Goal: Task Accomplishment & Management: Use online tool/utility

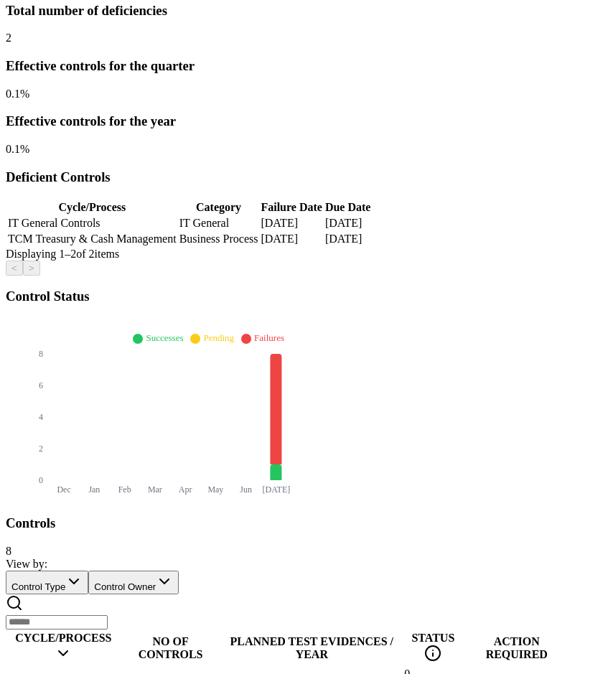
scroll to position [258, 0]
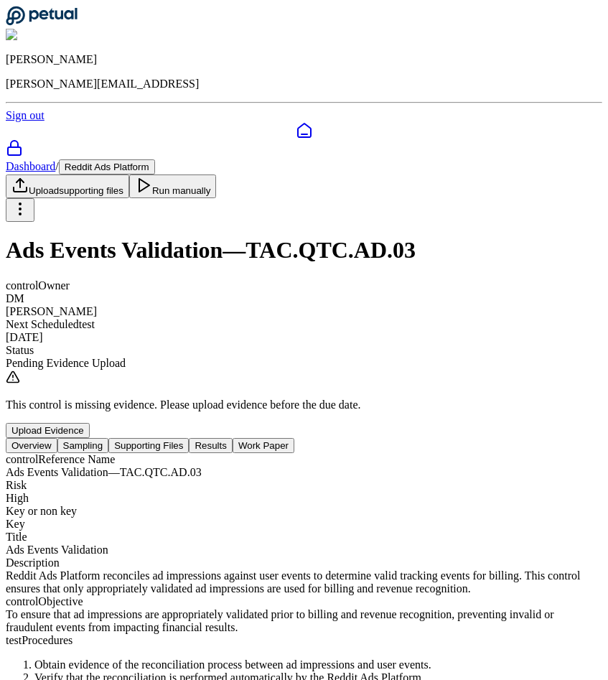
click at [109, 438] on button "Sampling" at bounding box center [83, 445] width 52 height 15
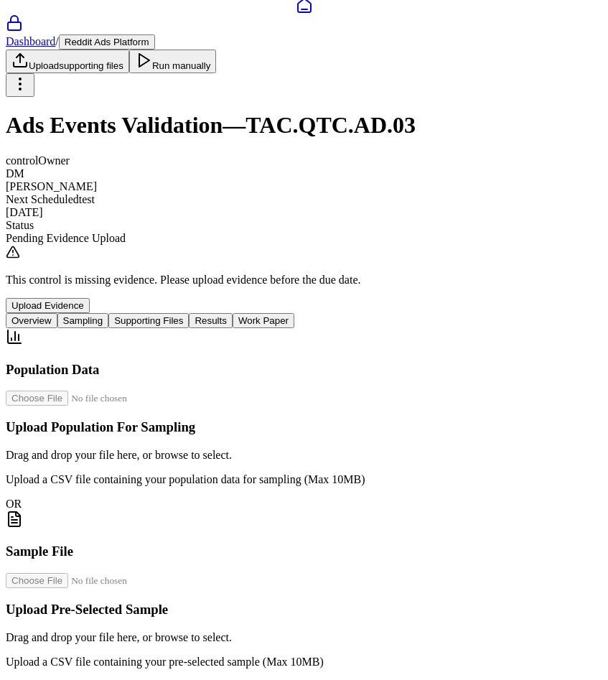
scroll to position [245, 0]
click at [189, 313] on button "Supporting Files" at bounding box center [148, 320] width 80 height 15
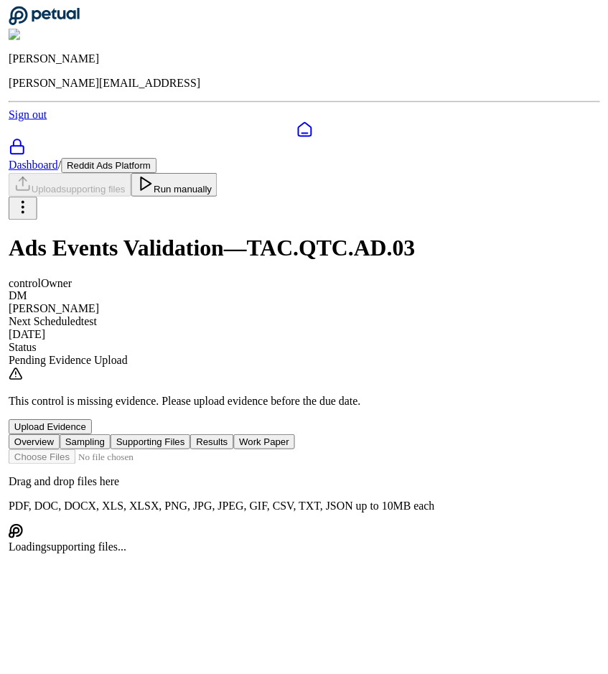
scroll to position [0, 0]
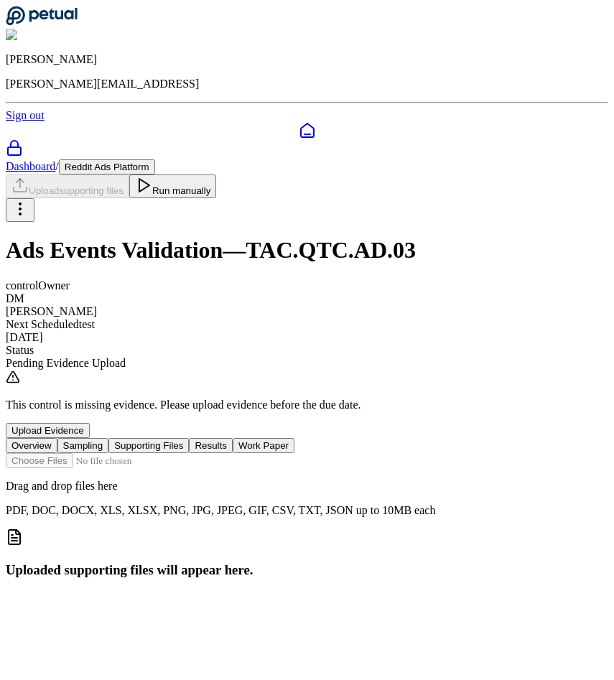
click at [57, 438] on button "Overview" at bounding box center [32, 445] width 52 height 15
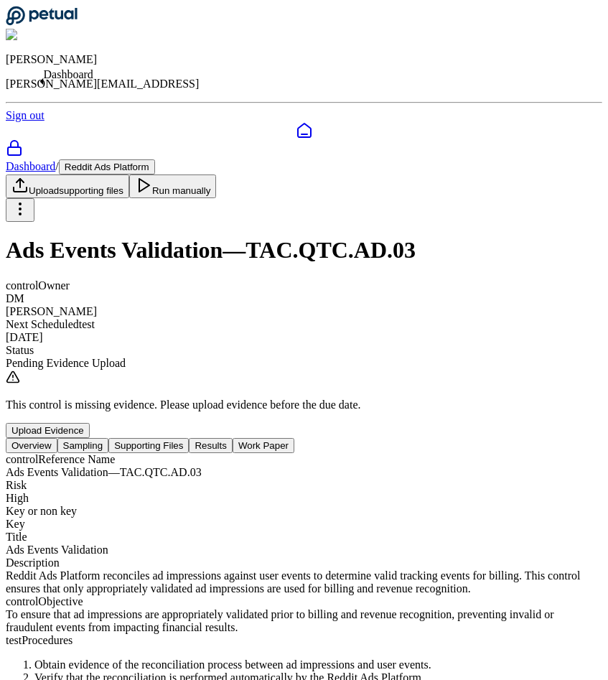
click at [298, 123] on icon at bounding box center [304, 130] width 13 height 14
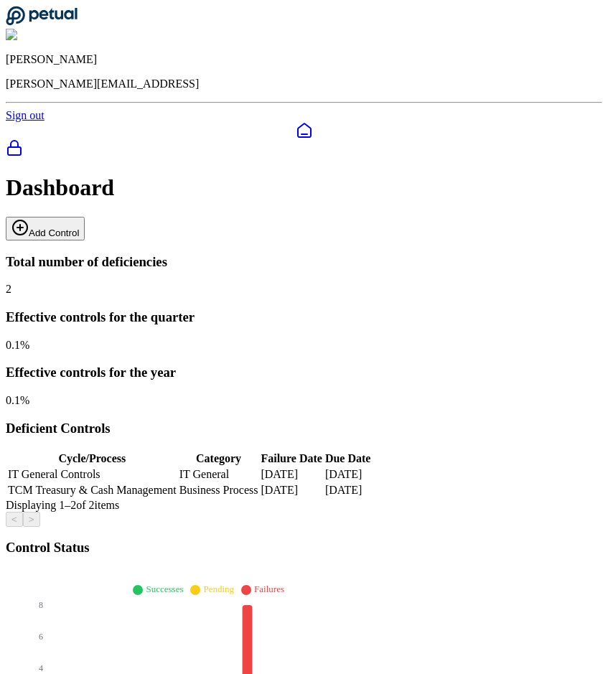
scroll to position [258, 0]
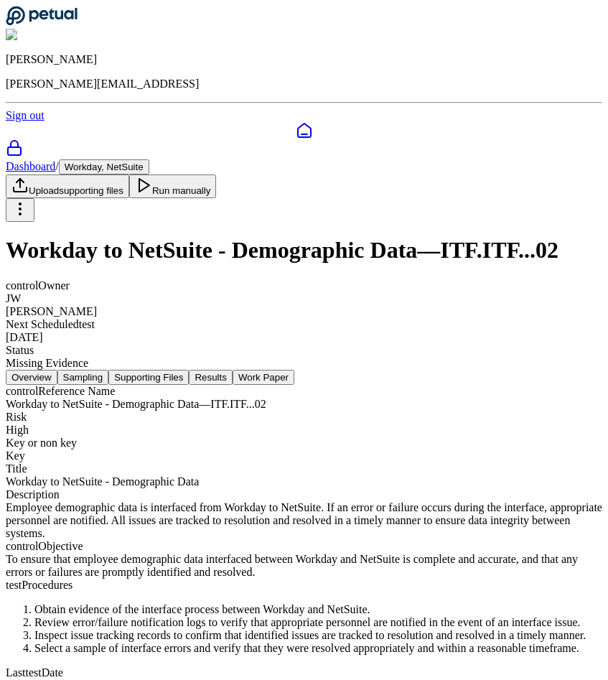
click at [109, 370] on button "Sampling" at bounding box center [83, 377] width 52 height 15
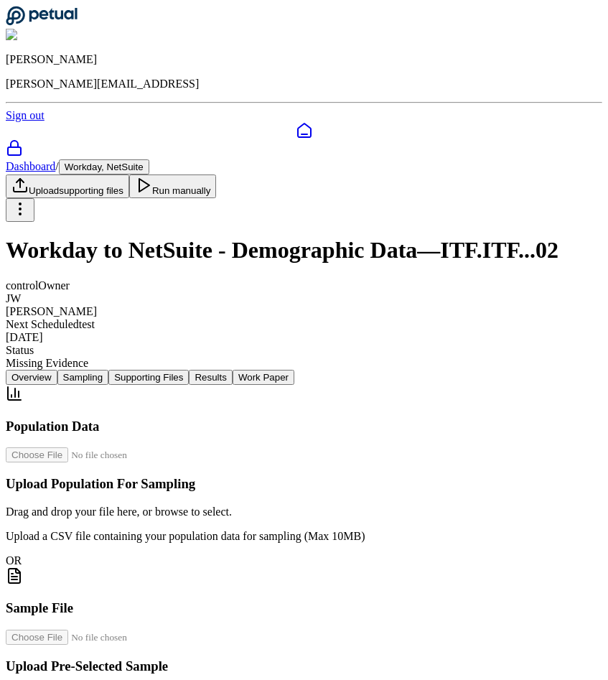
click at [189, 370] on button "Supporting Files" at bounding box center [148, 377] width 80 height 15
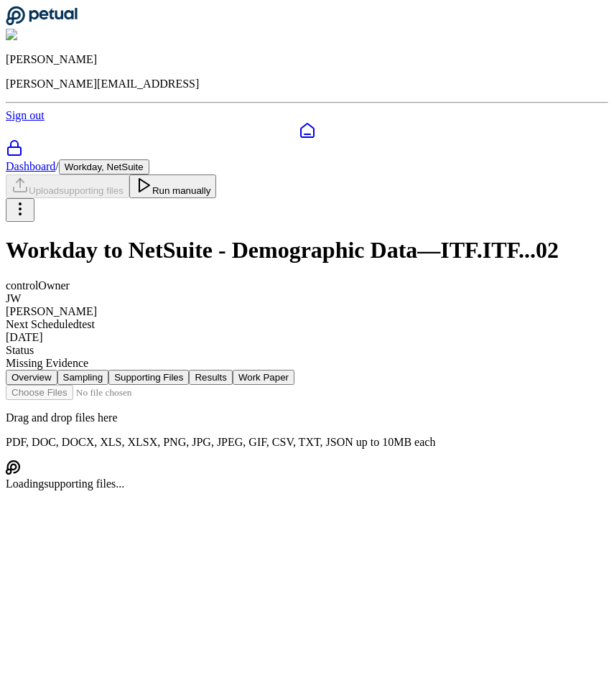
click at [109, 370] on button "Sampling" at bounding box center [83, 377] width 52 height 15
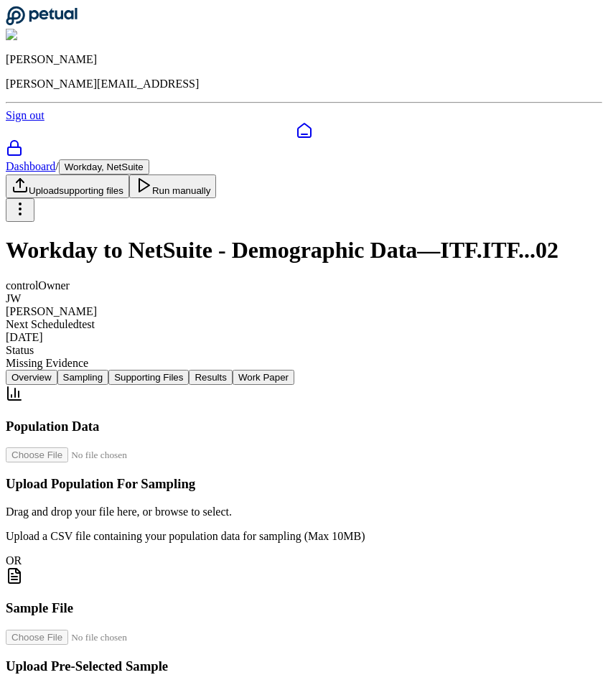
click at [189, 370] on button "Supporting Files" at bounding box center [148, 377] width 80 height 15
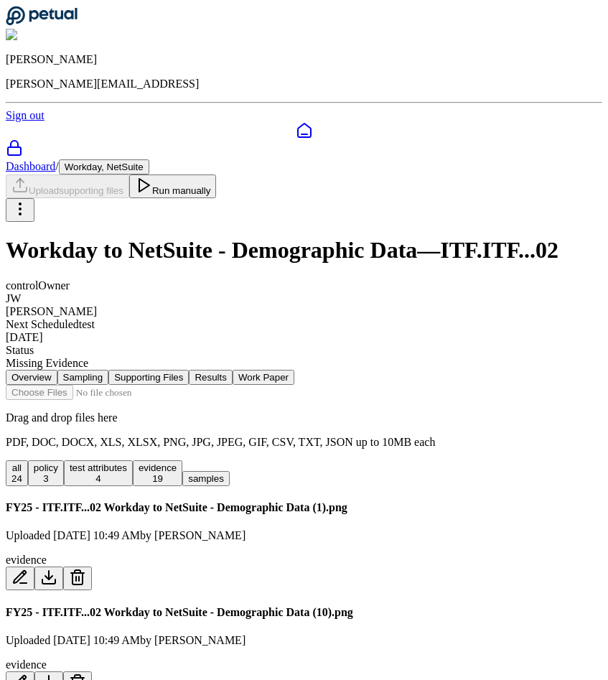
click at [57, 370] on button "Overview" at bounding box center [32, 377] width 52 height 15
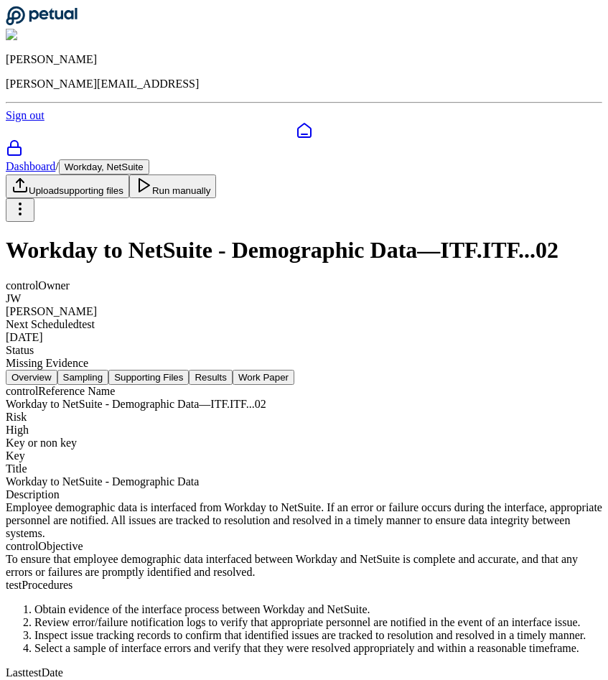
click at [19, 122] on div at bounding box center [304, 130] width 597 height 17
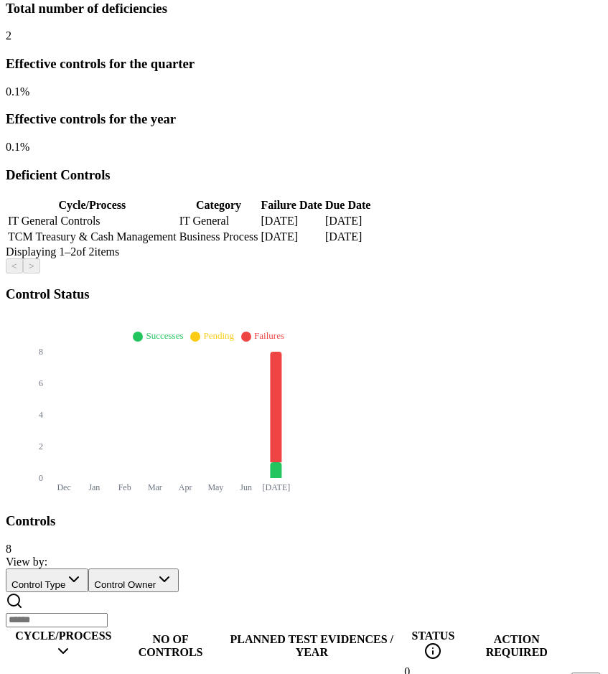
scroll to position [258, 0]
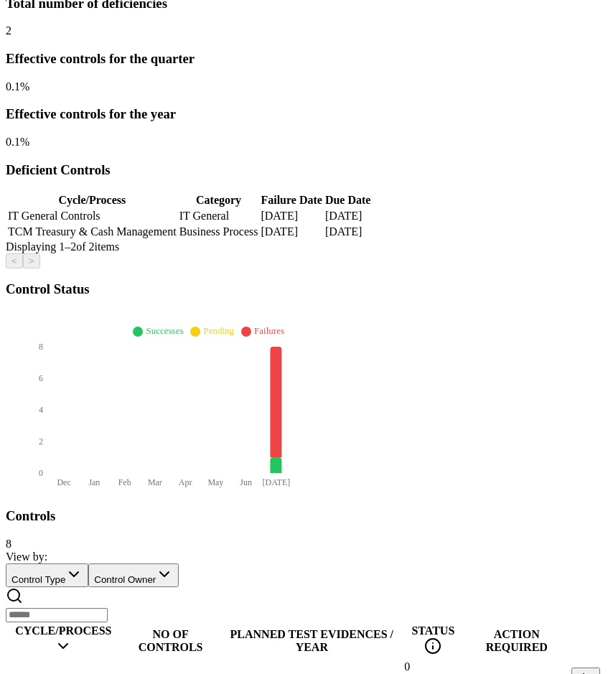
click at [120, 660] on td "FloQast" at bounding box center [63, 680] width 113 height 40
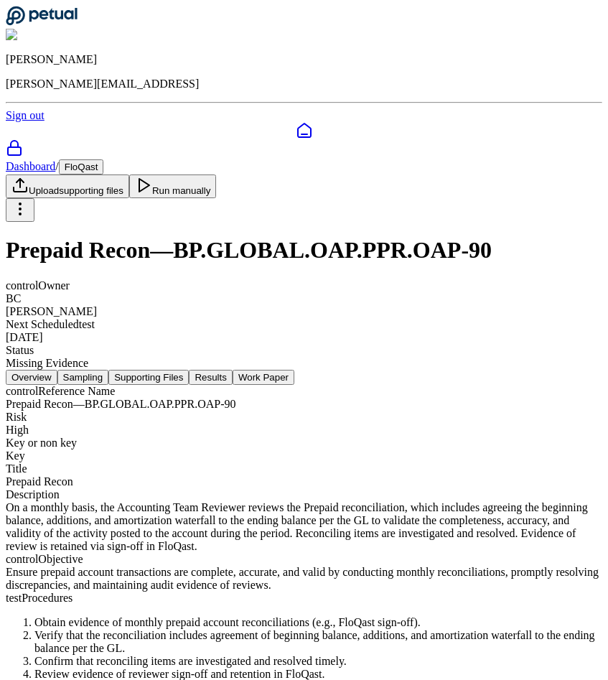
click at [109, 370] on button "Sampling" at bounding box center [83, 377] width 52 height 15
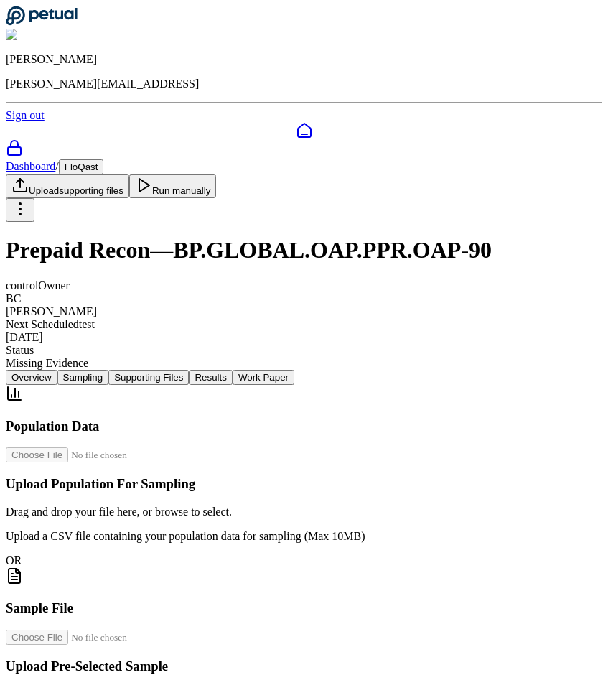
click at [189, 370] on button "Supporting Files" at bounding box center [148, 377] width 80 height 15
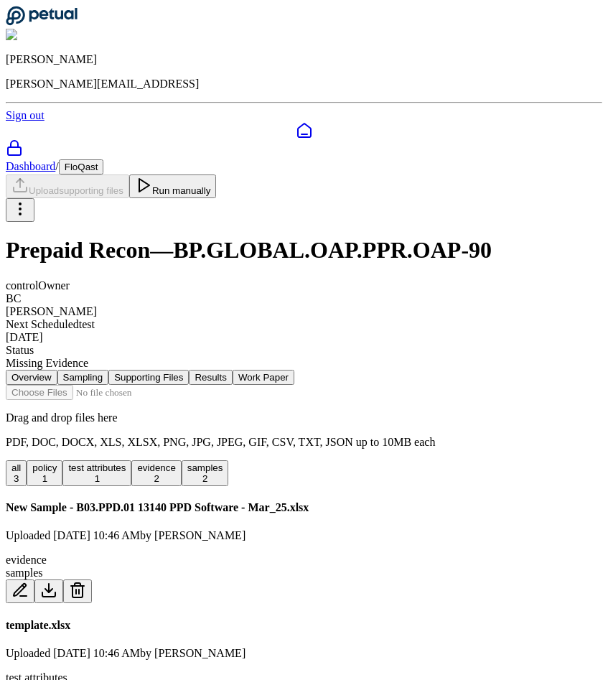
click at [32, 122] on div at bounding box center [304, 130] width 597 height 17
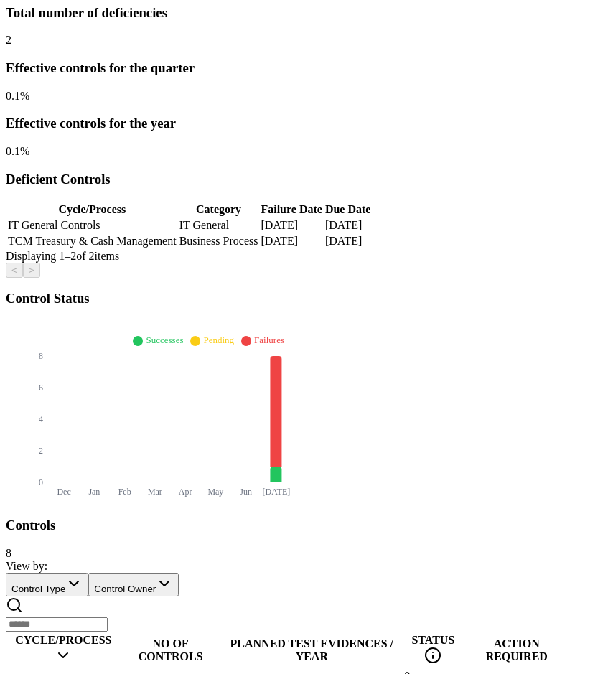
scroll to position [258, 0]
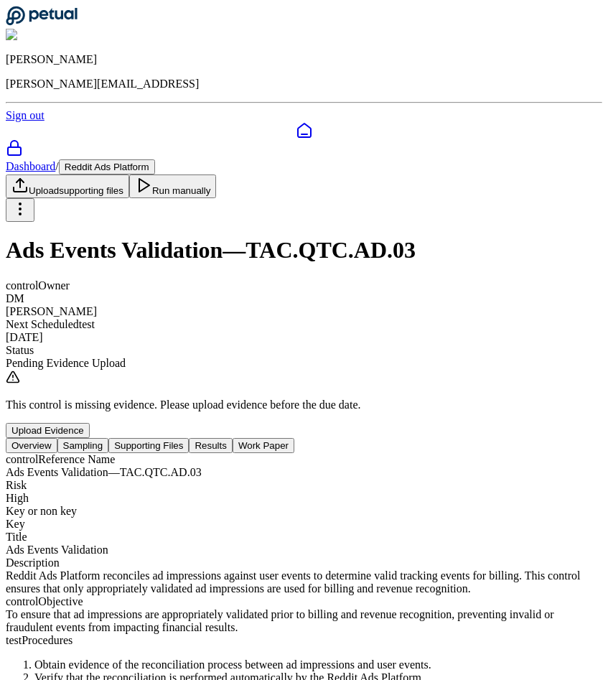
click at [109, 438] on button "Sampling" at bounding box center [83, 445] width 52 height 15
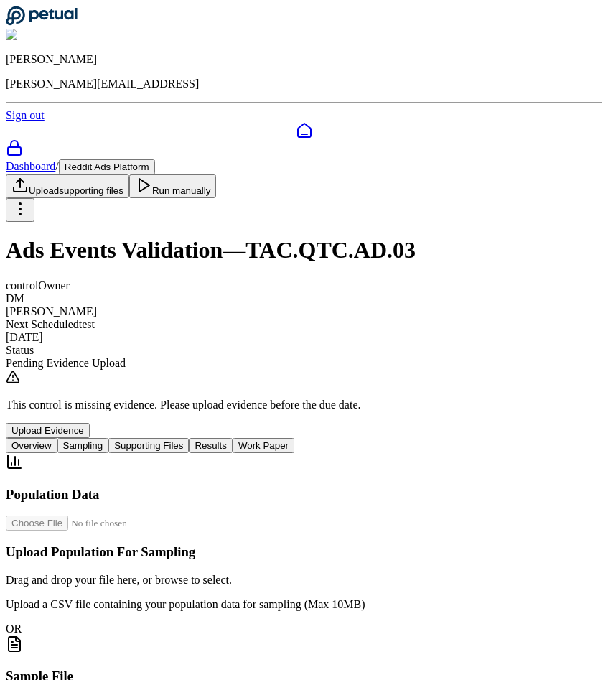
click at [189, 438] on button "Supporting Files" at bounding box center [148, 445] width 80 height 15
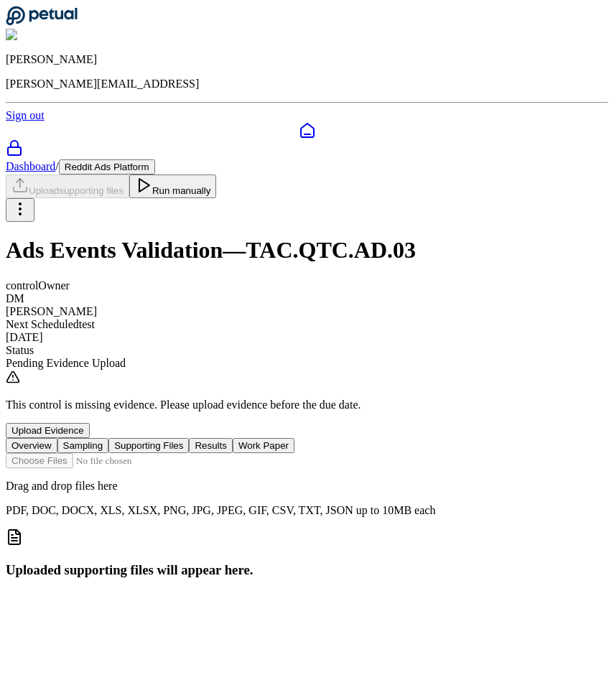
click at [109, 438] on button "Sampling" at bounding box center [83, 445] width 52 height 15
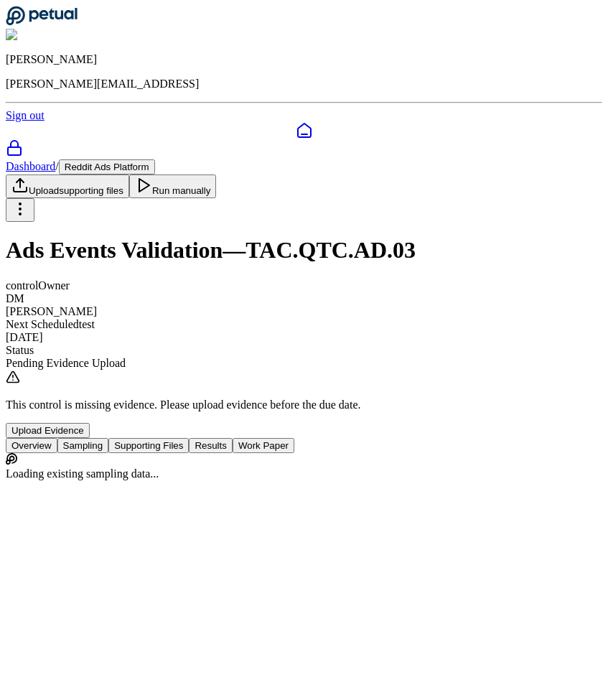
click at [57, 438] on button "Overview" at bounding box center [32, 445] width 52 height 15
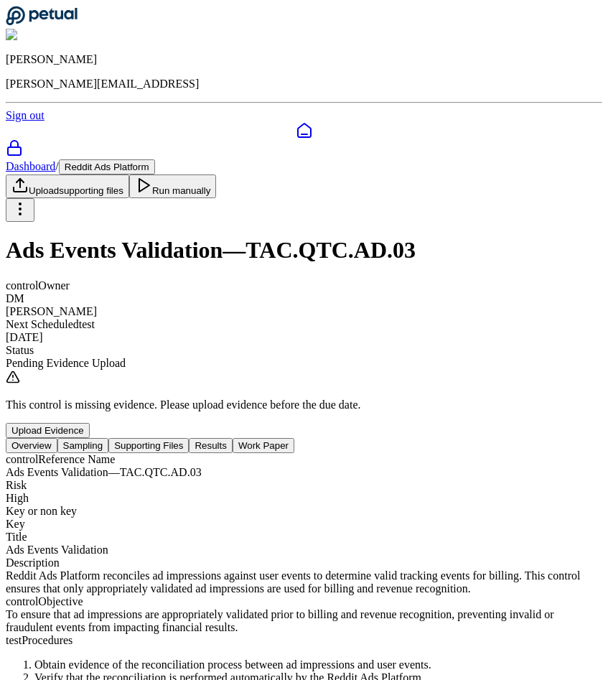
click at [298, 123] on icon at bounding box center [304, 130] width 13 height 14
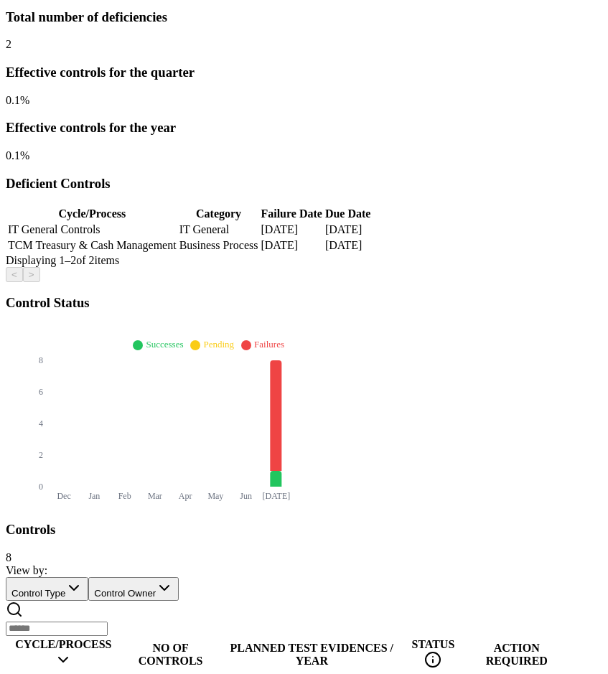
scroll to position [258, 0]
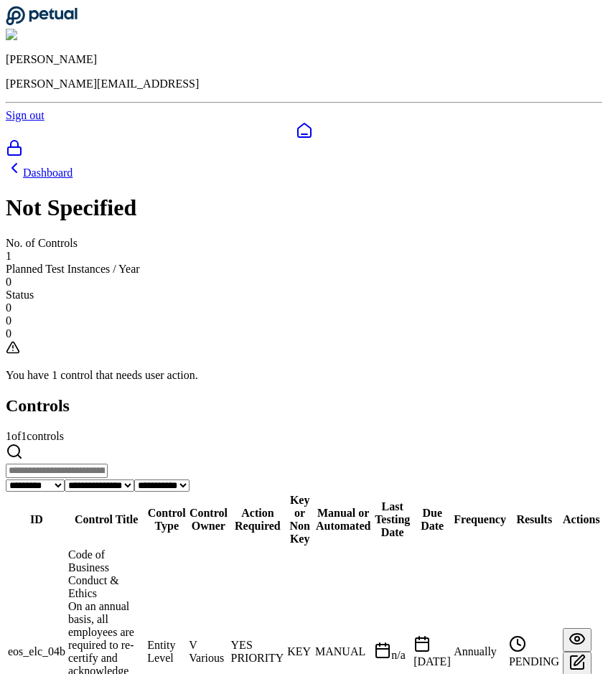
click at [73, 167] on link "Dashboard" at bounding box center [39, 173] width 67 height 12
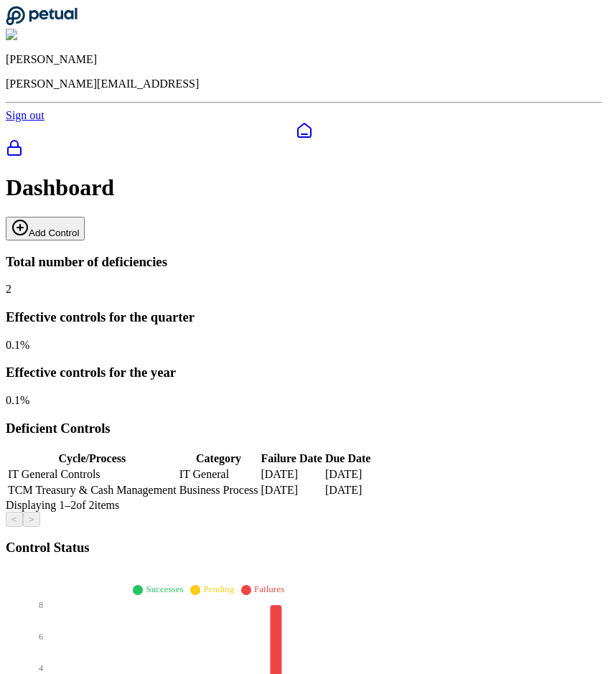
click at [22, 122] on div at bounding box center [304, 140] width 597 height 37
click at [22, 122] on div at bounding box center [304, 130] width 597 height 17
click at [67, 29] on img at bounding box center [37, 35] width 62 height 13
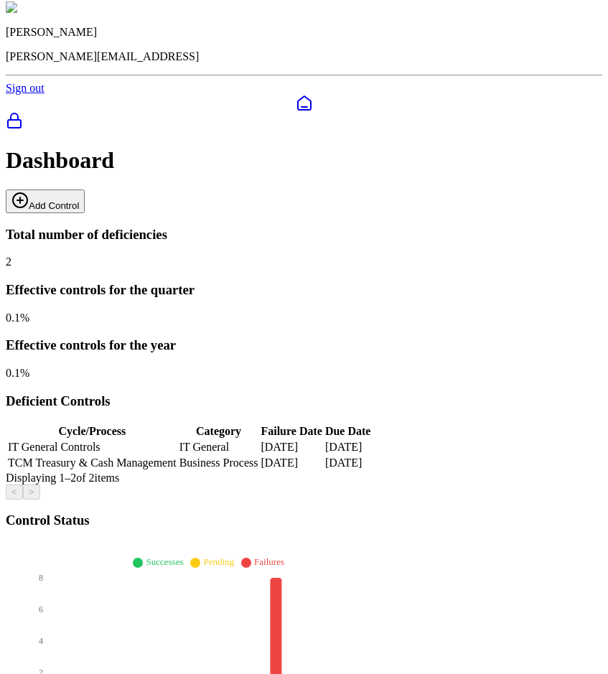
scroll to position [133, 0]
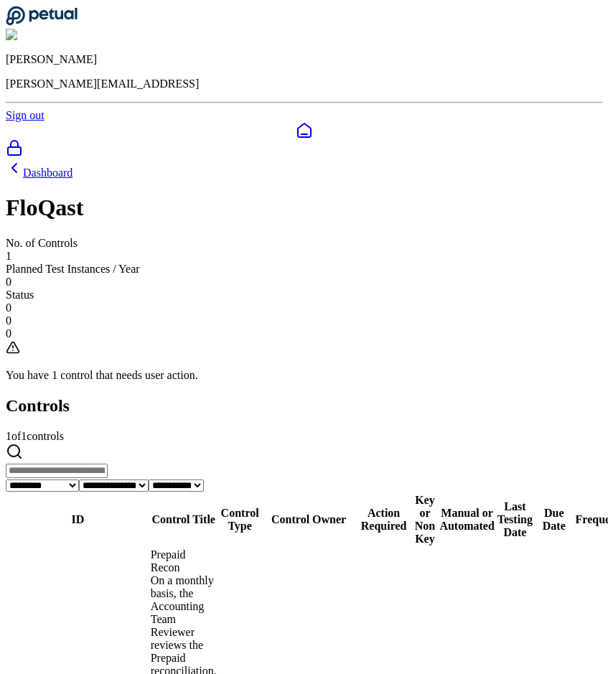
click at [73, 167] on link "Dashboard" at bounding box center [39, 173] width 67 height 12
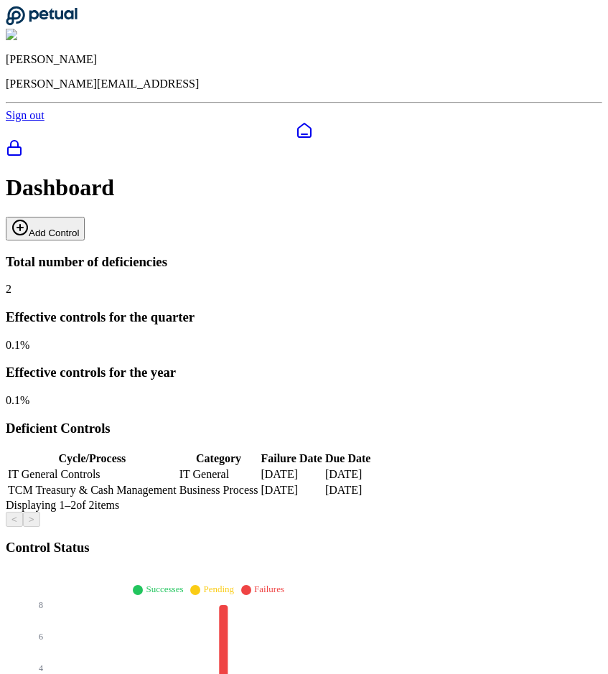
scroll to position [258, 0]
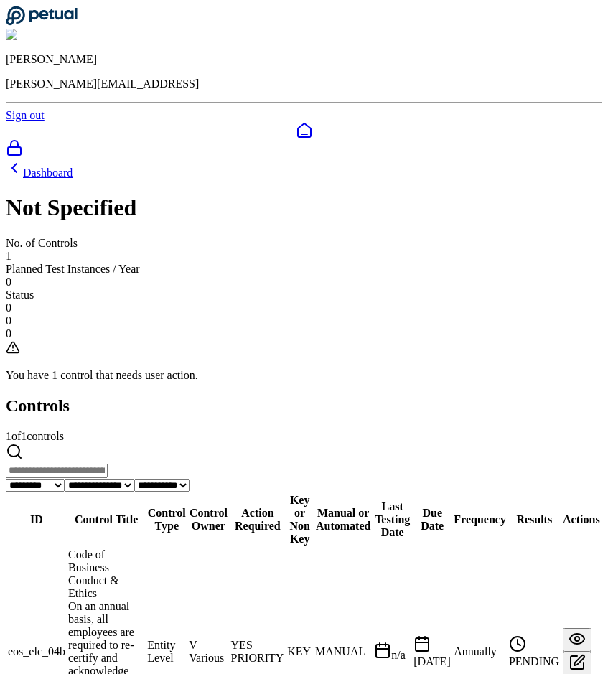
scroll to position [6, 0]
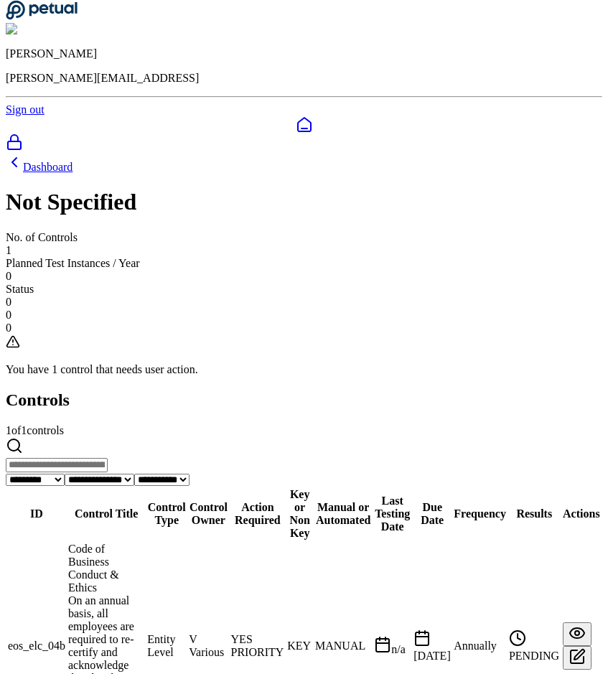
click at [73, 161] on link "Dashboard" at bounding box center [39, 167] width 67 height 12
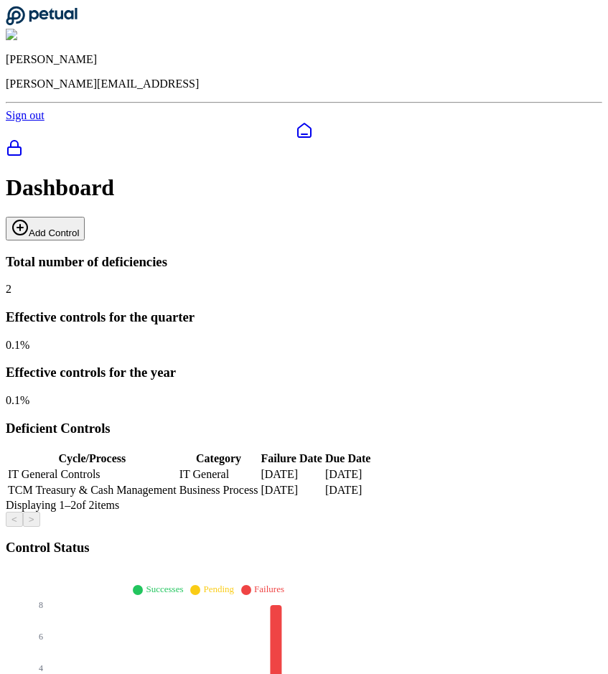
click at [298, 123] on icon at bounding box center [304, 130] width 13 height 14
click at [559, 39] on header "Andrew Li andrew@petual.ai Sign out" at bounding box center [304, 64] width 597 height 116
click at [67, 29] on img at bounding box center [37, 35] width 62 height 13
click at [351, 174] on div "Dashboard Add Control" at bounding box center [304, 206] width 597 height 65
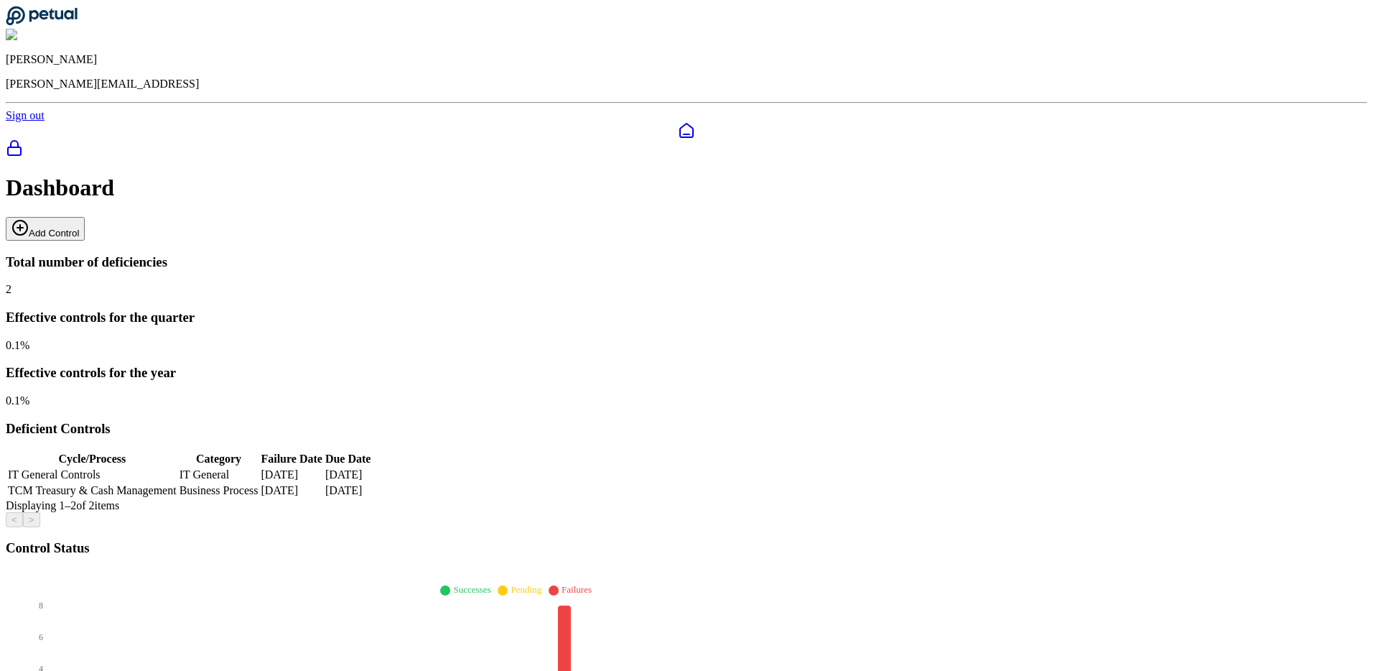
click at [27, 220] on circle at bounding box center [20, 227] width 14 height 14
drag, startPoint x: 679, startPoint y: 353, endPoint x: 673, endPoint y: 362, distance: 10.4
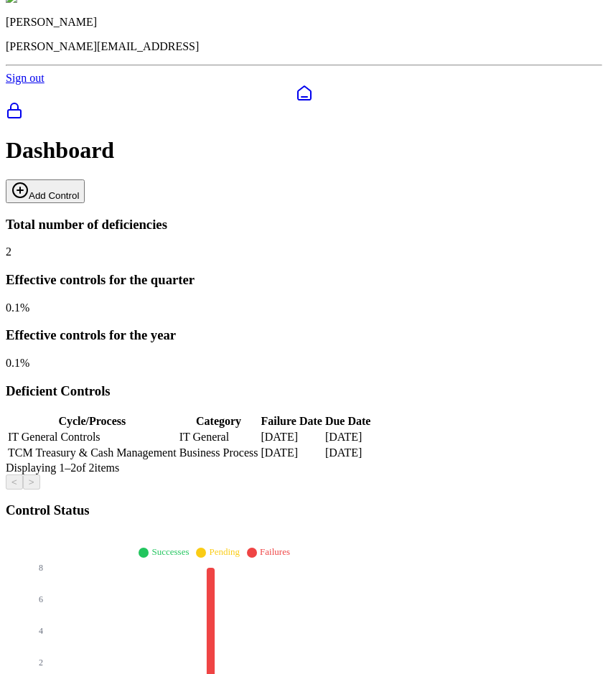
scroll to position [299, 0]
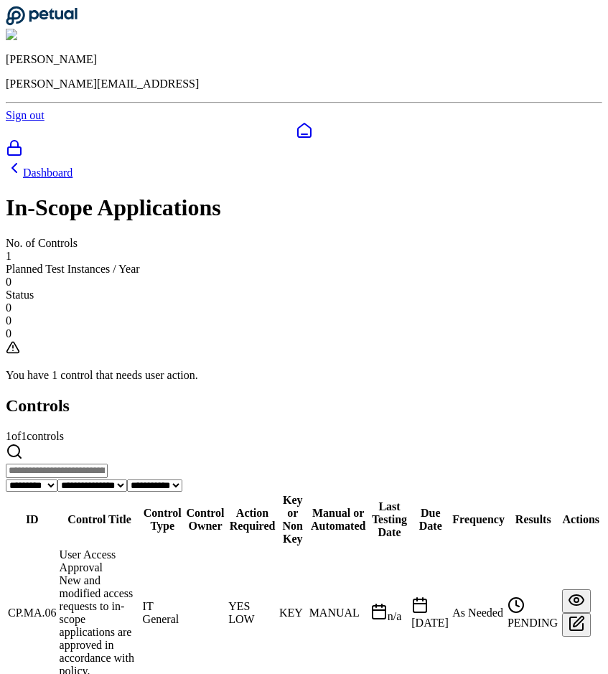
click at [141, 548] on td "User Access Approval New and modified access requests to in-scope applications …" at bounding box center [100, 613] width 82 height 131
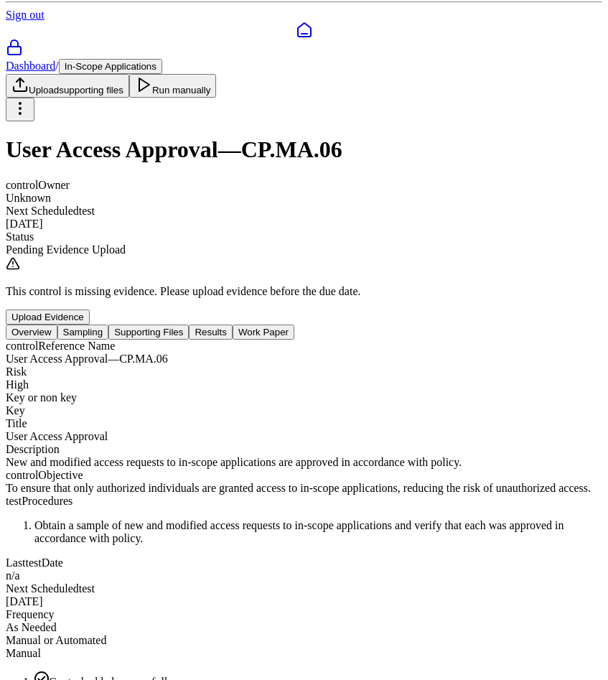
scroll to position [134, 0]
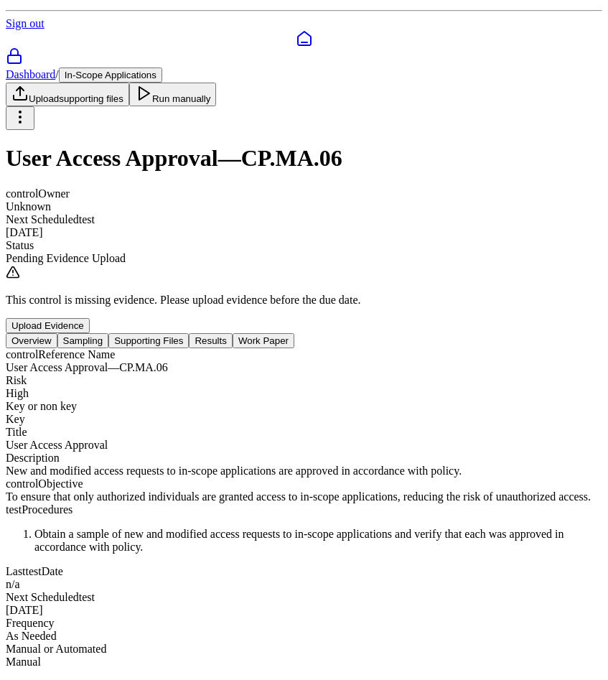
click at [109, 333] on button "Sampling" at bounding box center [83, 340] width 52 height 15
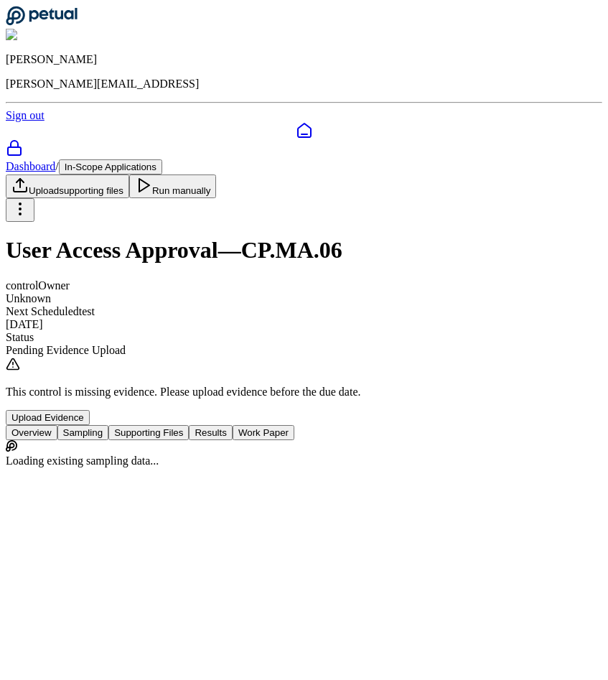
scroll to position [0, 0]
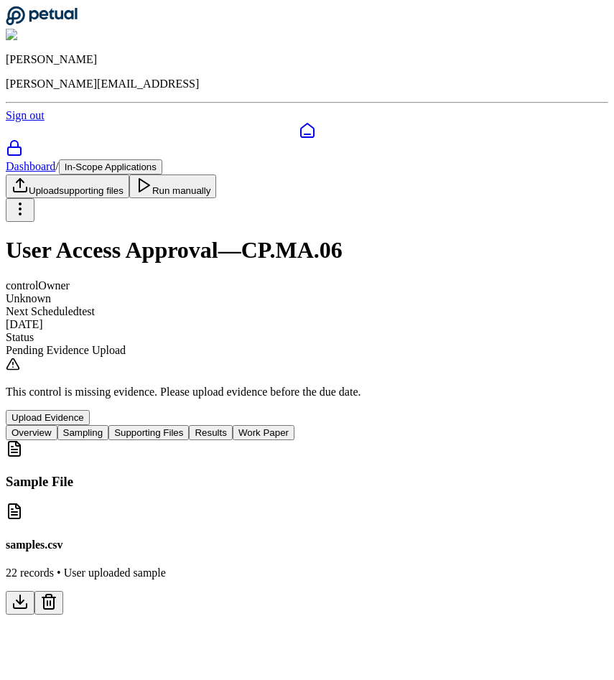
click at [189, 425] on button "Supporting Files" at bounding box center [148, 432] width 80 height 15
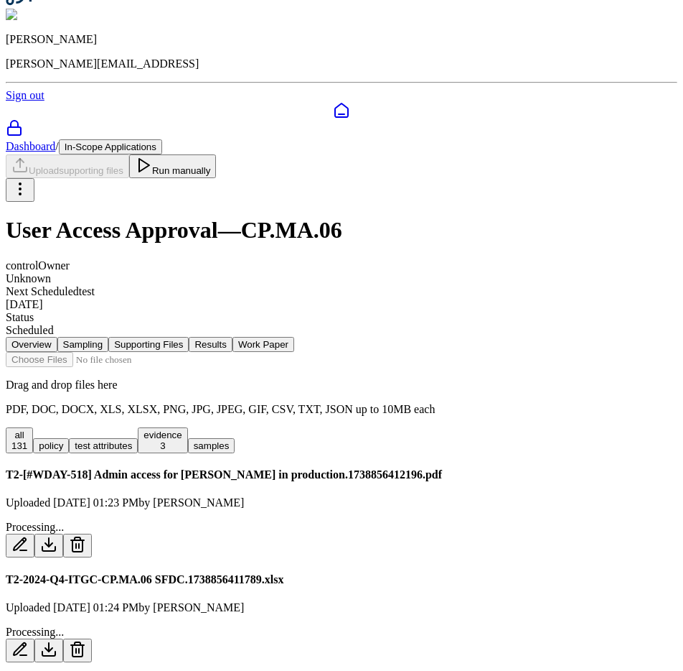
scroll to position [32, 0]
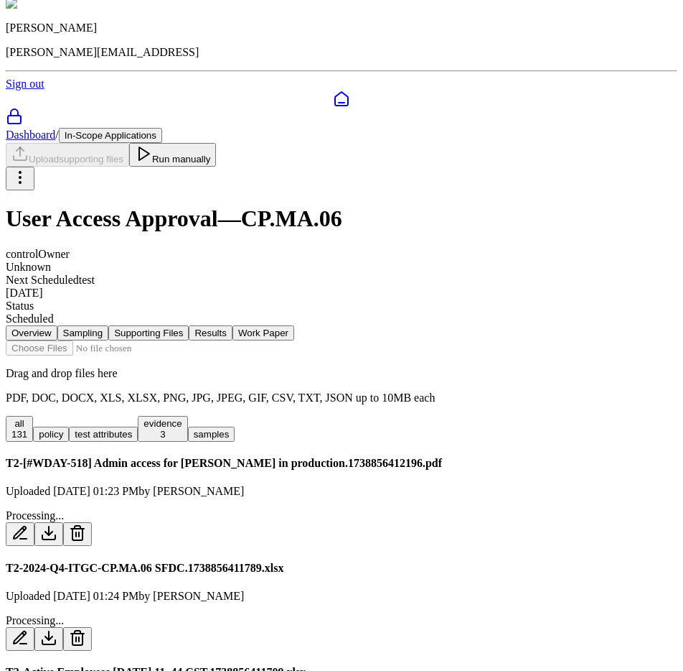
click at [182, 429] on div "3" at bounding box center [163, 434] width 38 height 11
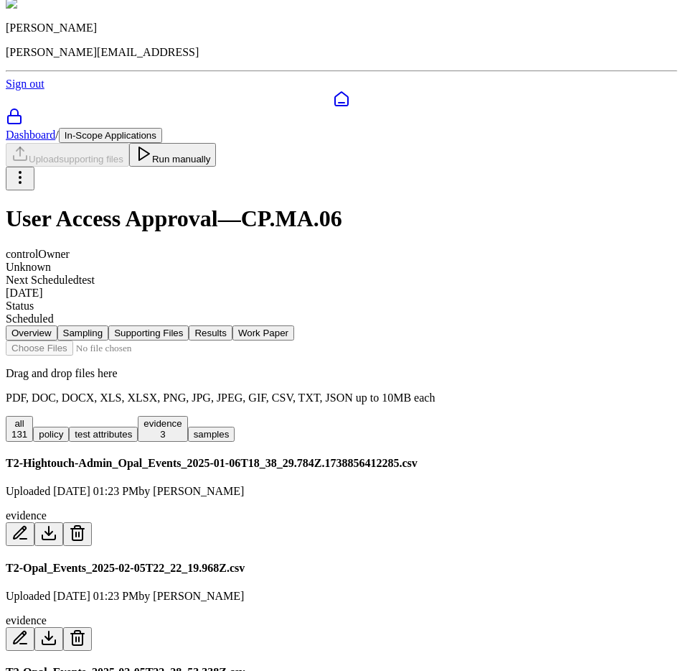
click at [138, 426] on button "test attributes" at bounding box center [103, 433] width 69 height 15
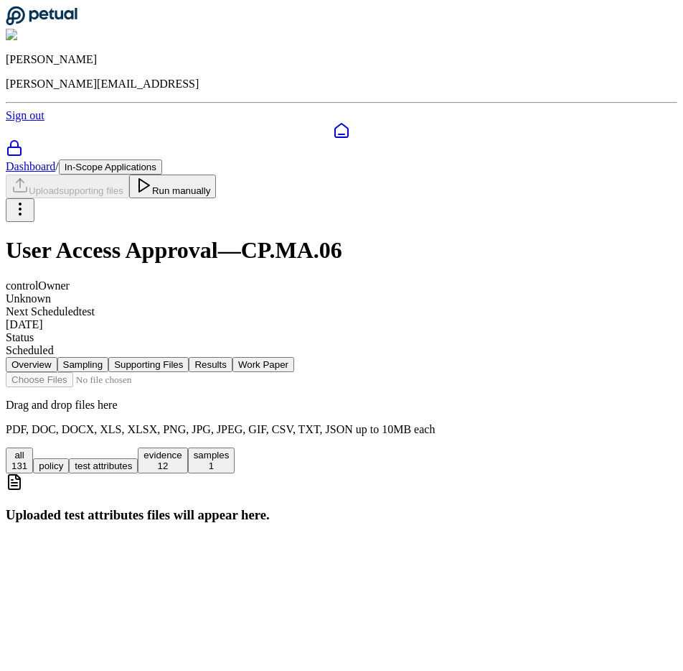
scroll to position [0, 0]
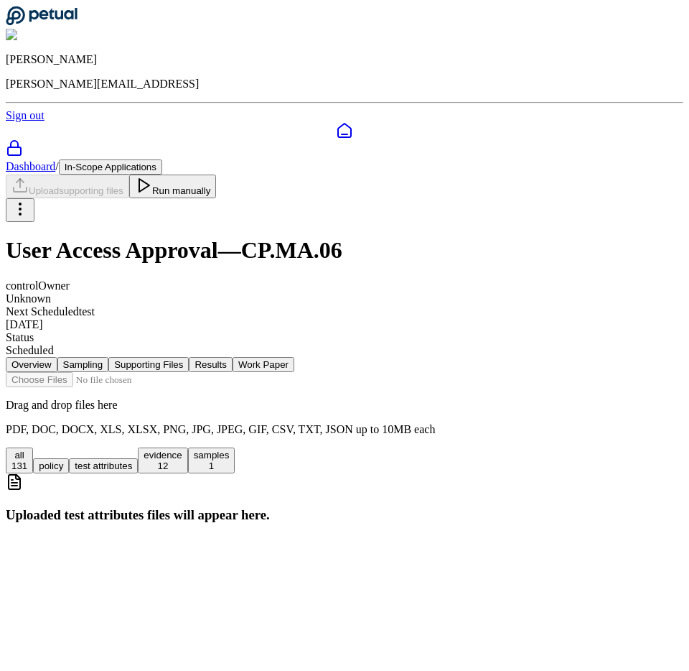
click at [69, 458] on button "policy" at bounding box center [51, 465] width 36 height 15
click at [27, 460] on div "131" at bounding box center [19, 465] width 16 height 11
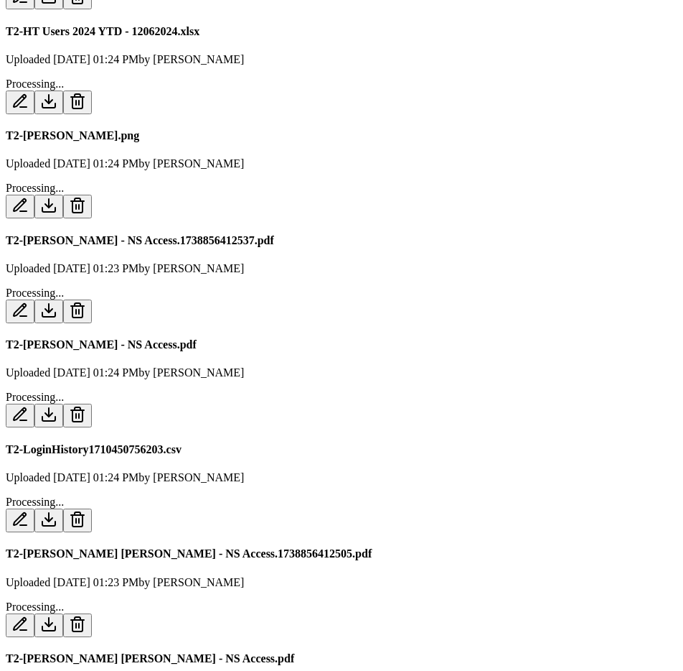
scroll to position [9184, 0]
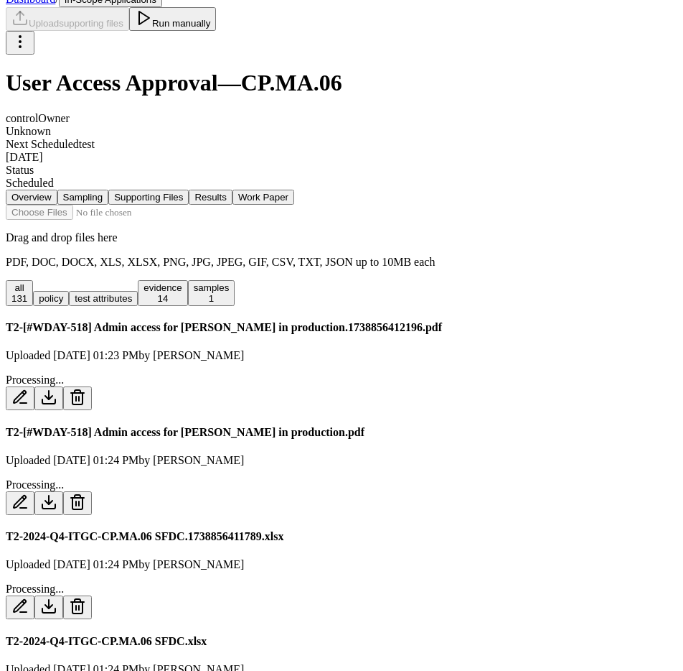
scroll to position [0, 0]
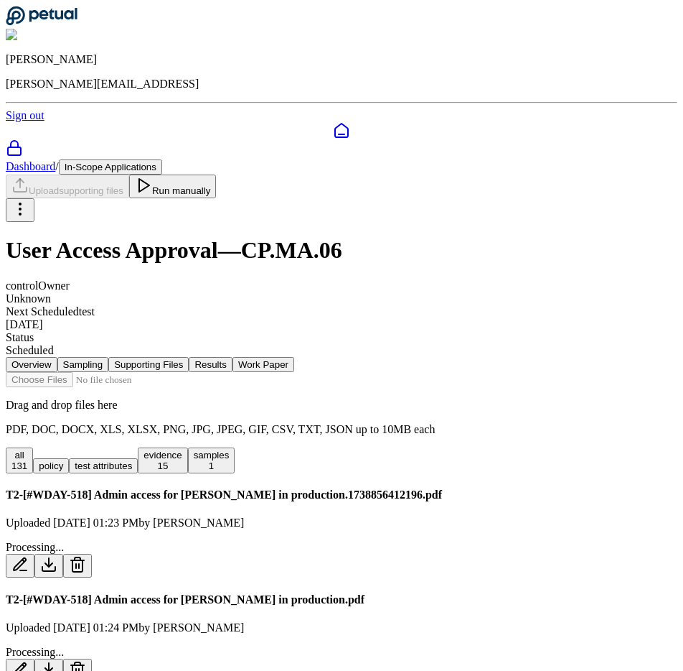
click at [217, 174] on button "Run manually" at bounding box center [173, 186] width 88 height 24
click at [235, 447] on button "samples 8" at bounding box center [211, 460] width 47 height 26
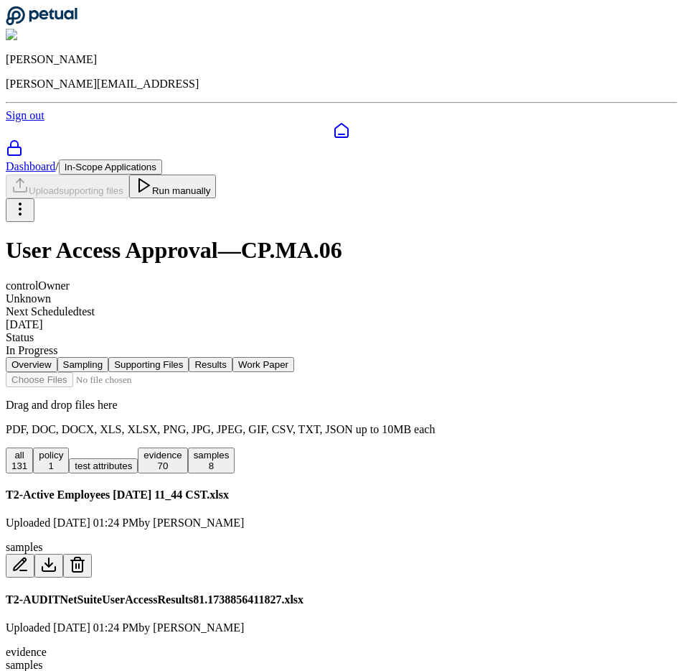
click at [187, 449] on button "evidence 70" at bounding box center [163, 460] width 50 height 26
click at [138, 458] on button "test attributes" at bounding box center [103, 465] width 69 height 15
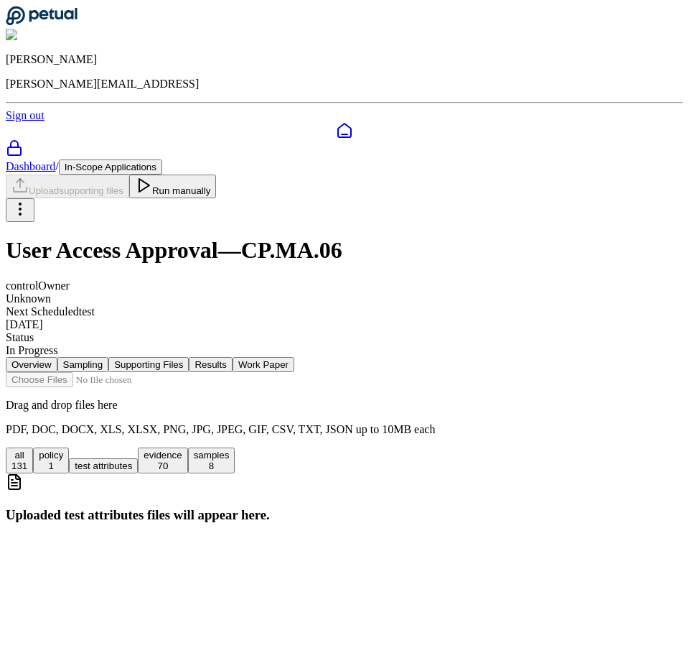
click at [27, 460] on div "131" at bounding box center [19, 465] width 16 height 11
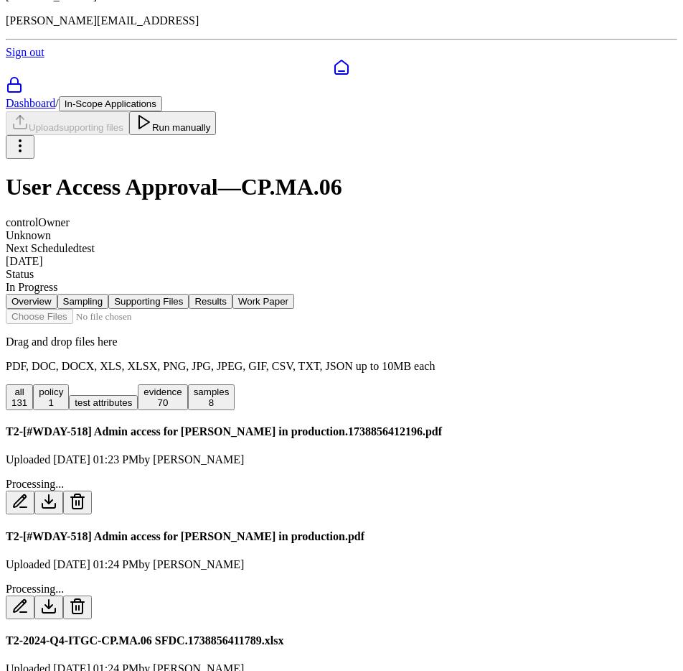
scroll to position [134, 0]
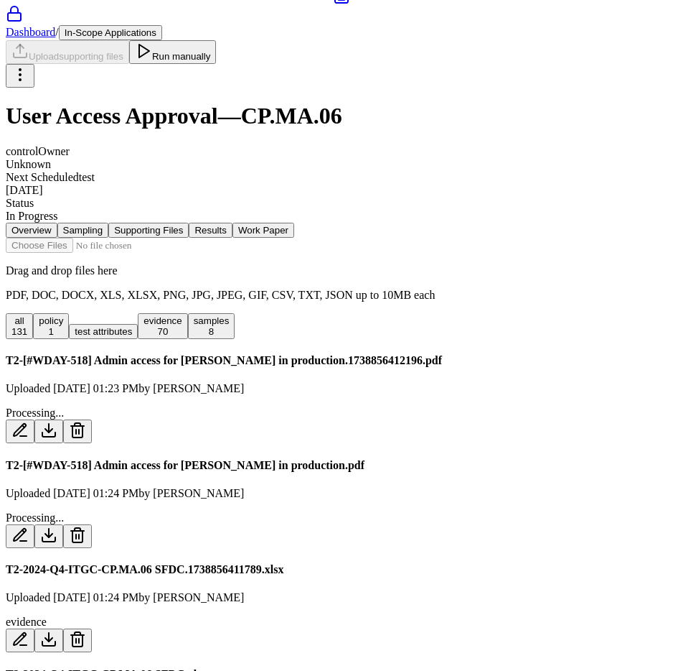
click at [169, 238] on input "file" at bounding box center [87, 245] width 163 height 15
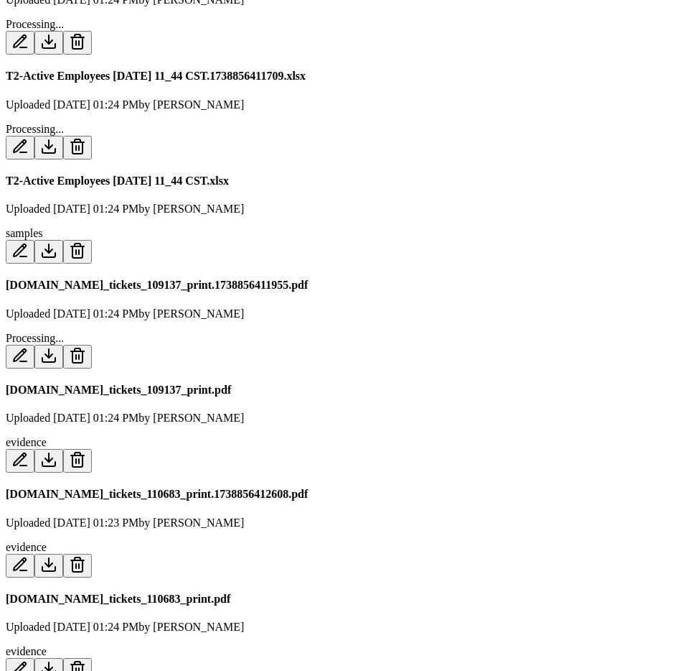
scroll to position [0, 0]
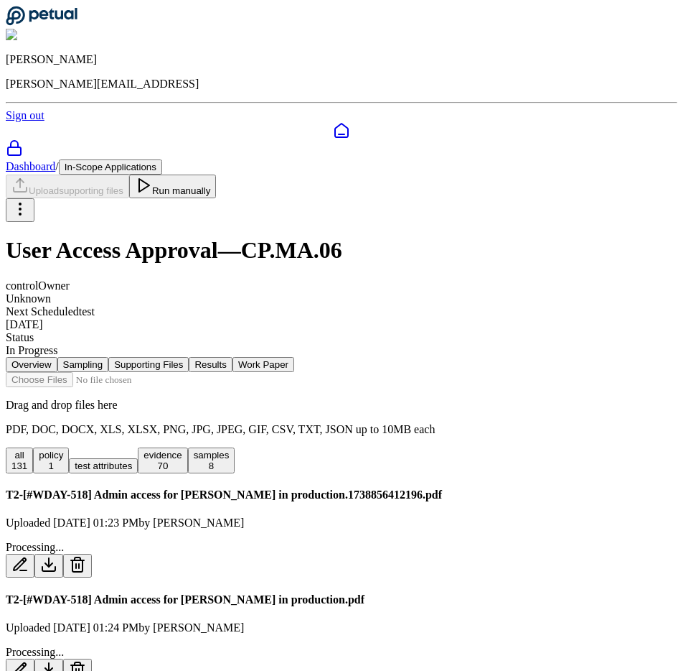
click at [333, 122] on icon at bounding box center [341, 130] width 17 height 17
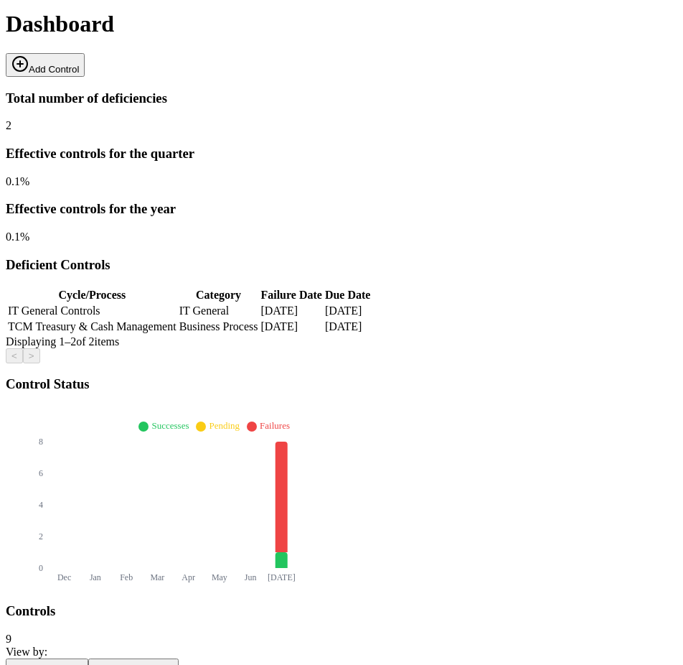
scroll to position [312, 0]
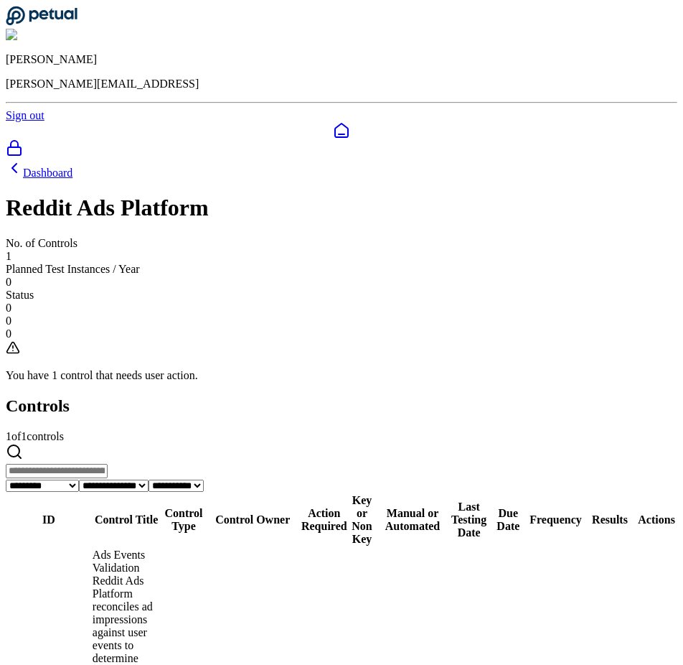
click at [89, 159] on div "**********" at bounding box center [342, 530] width 672 height 742
click at [17, 164] on icon at bounding box center [14, 168] width 4 height 9
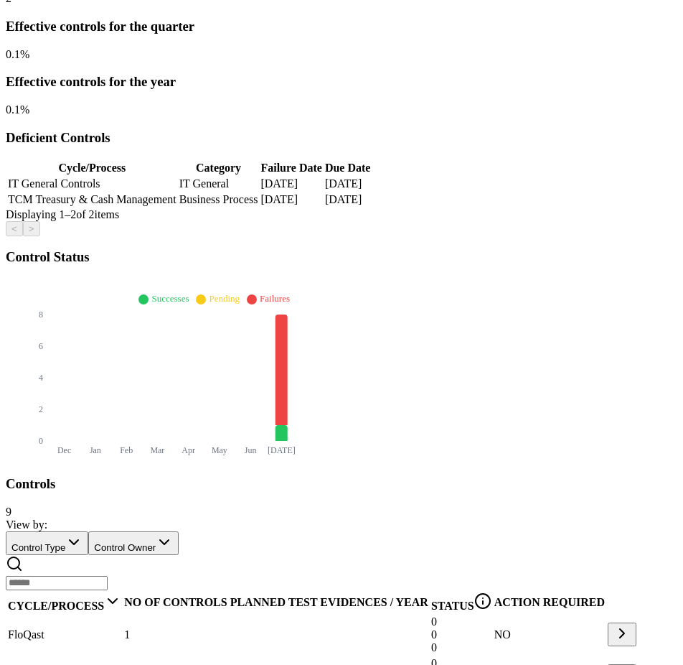
scroll to position [312, 0]
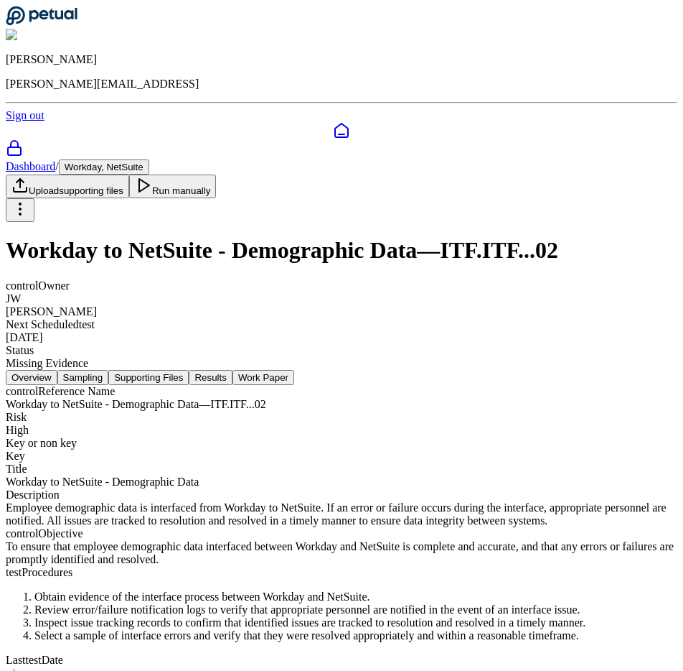
click at [109, 370] on button "Sampling" at bounding box center [83, 377] width 52 height 15
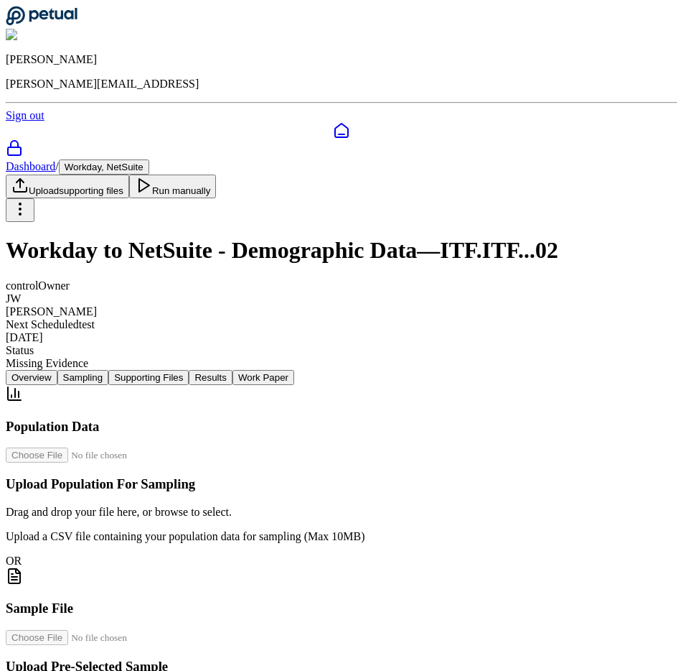
click at [314, 385] on div "Population Data Upload Population For Sampling Drag and drop your file here, or…" at bounding box center [342, 555] width 672 height 340
click at [189, 370] on button "Supporting Files" at bounding box center [148, 377] width 80 height 15
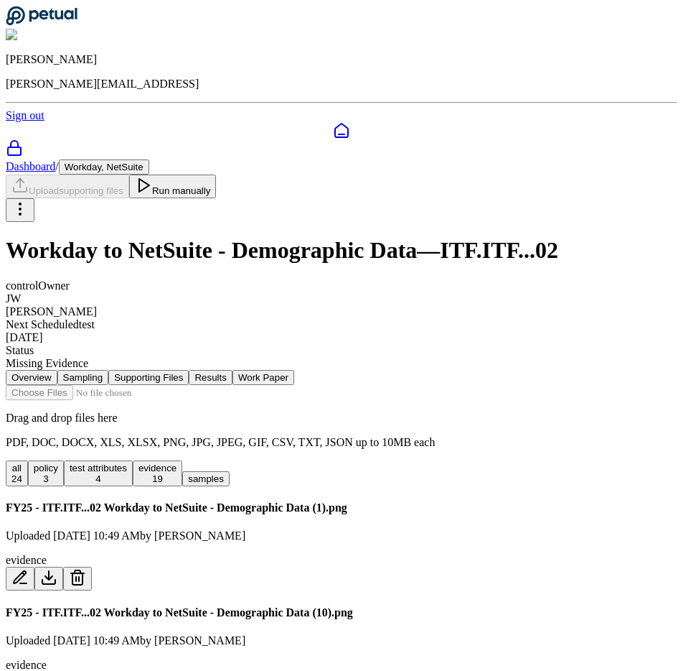
click at [333, 122] on icon at bounding box center [341, 130] width 17 height 17
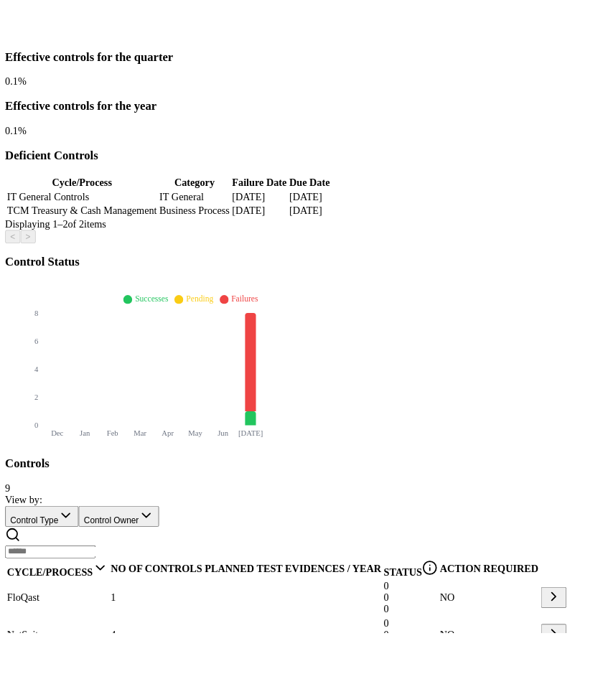
scroll to position [299, 0]
